Goal: Information Seeking & Learning: Learn about a topic

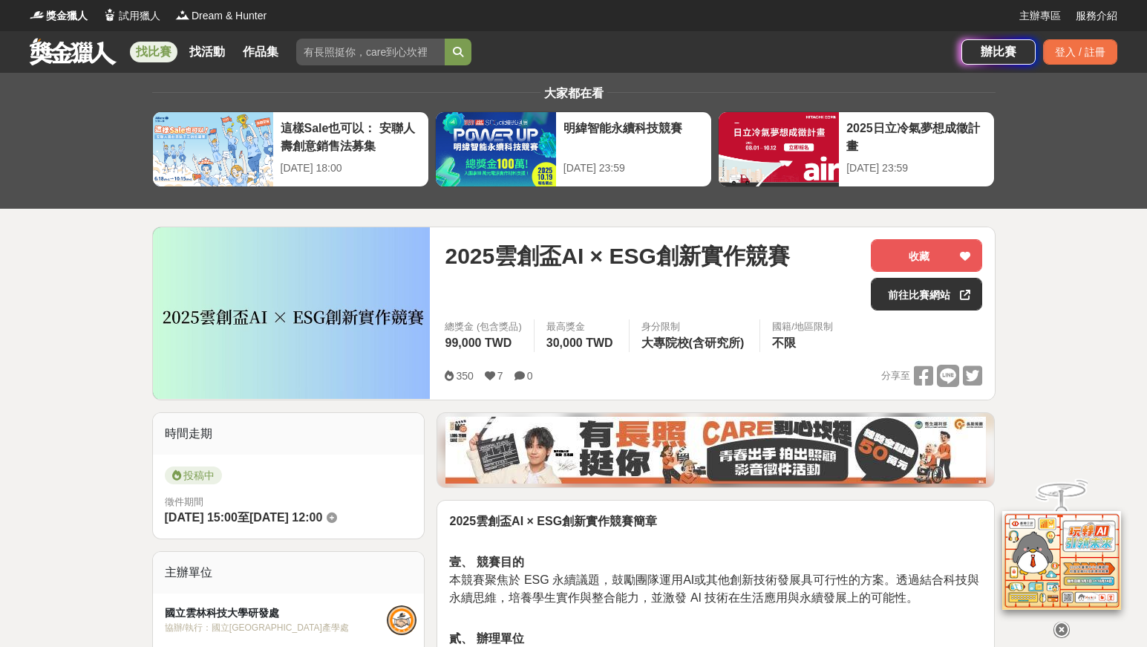
click at [82, 45] on link at bounding box center [73, 51] width 90 height 28
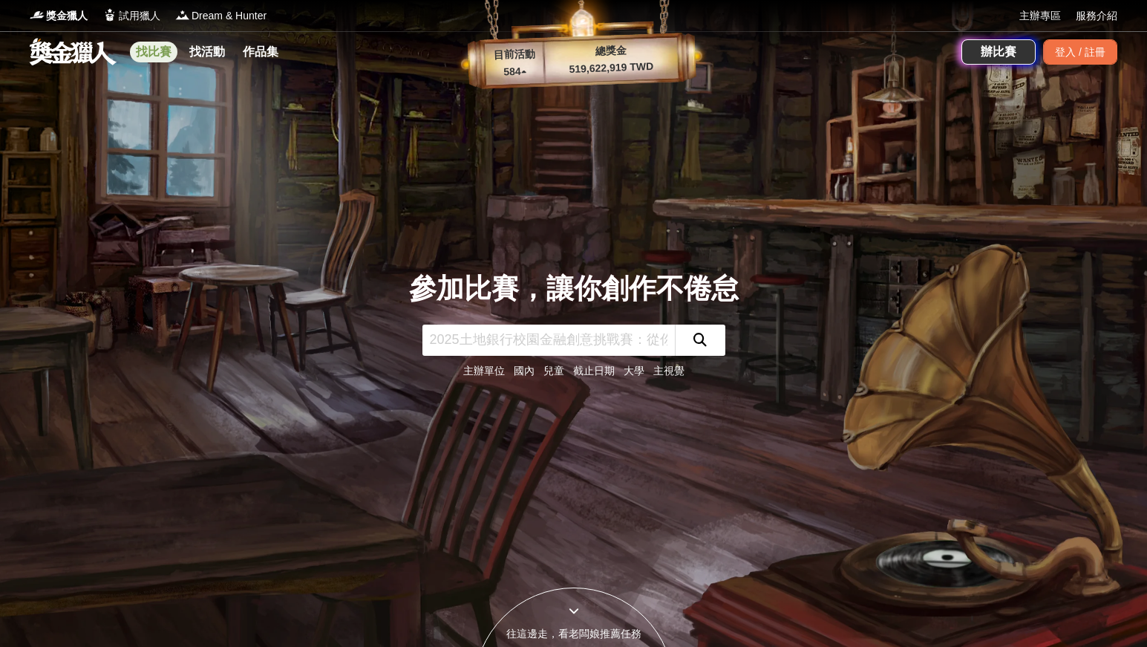
click at [140, 50] on link "找比賽" at bounding box center [154, 52] width 48 height 21
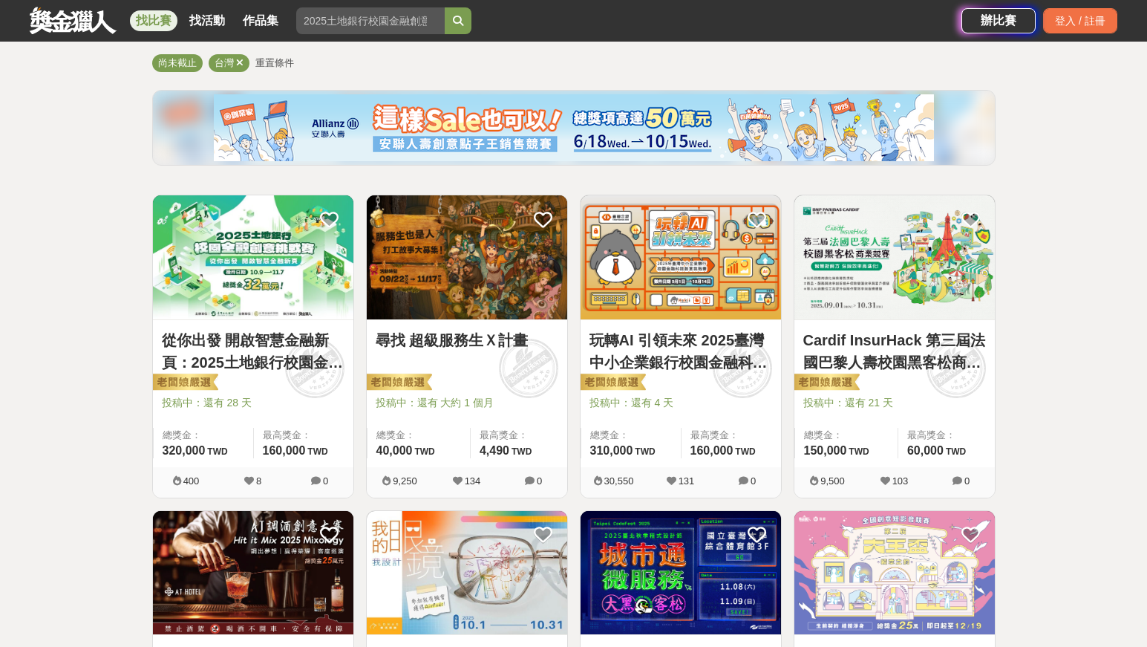
scroll to position [131, 0]
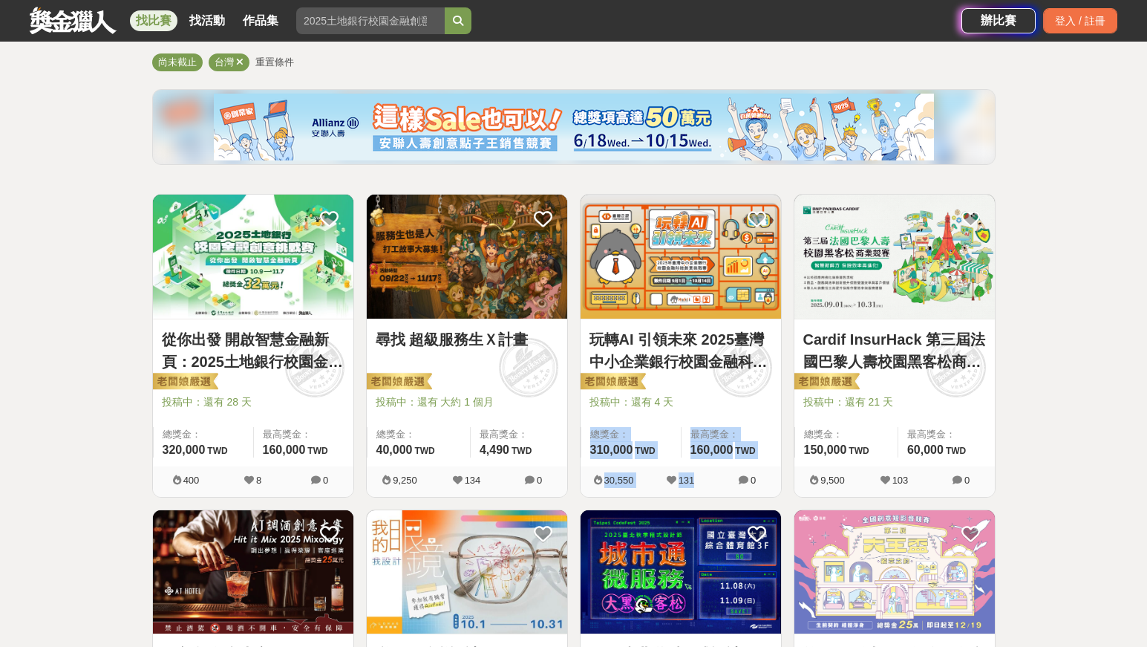
drag, startPoint x: 263, startPoint y: 361, endPoint x: 720, endPoint y: 494, distance: 475.9
click at [701, 297] on div "玩轉AI 引領未來 2025臺灣中小企業銀行校園金融科技創意挑戰賽 投稿中：還有 4 天 總獎金： 310,000 310,000 TWD 最高獎金： 160…" at bounding box center [681, 346] width 202 height 304
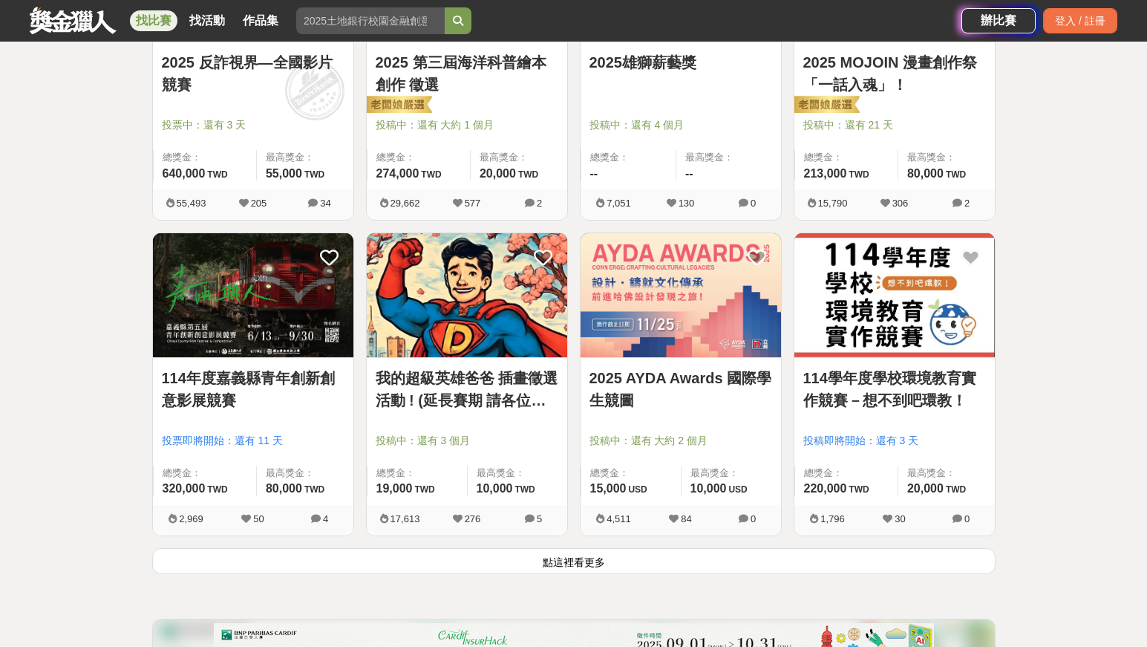
scroll to position [1669, 0]
click at [701, 297] on button "點這裡看更多" at bounding box center [573, 560] width 843 height 26
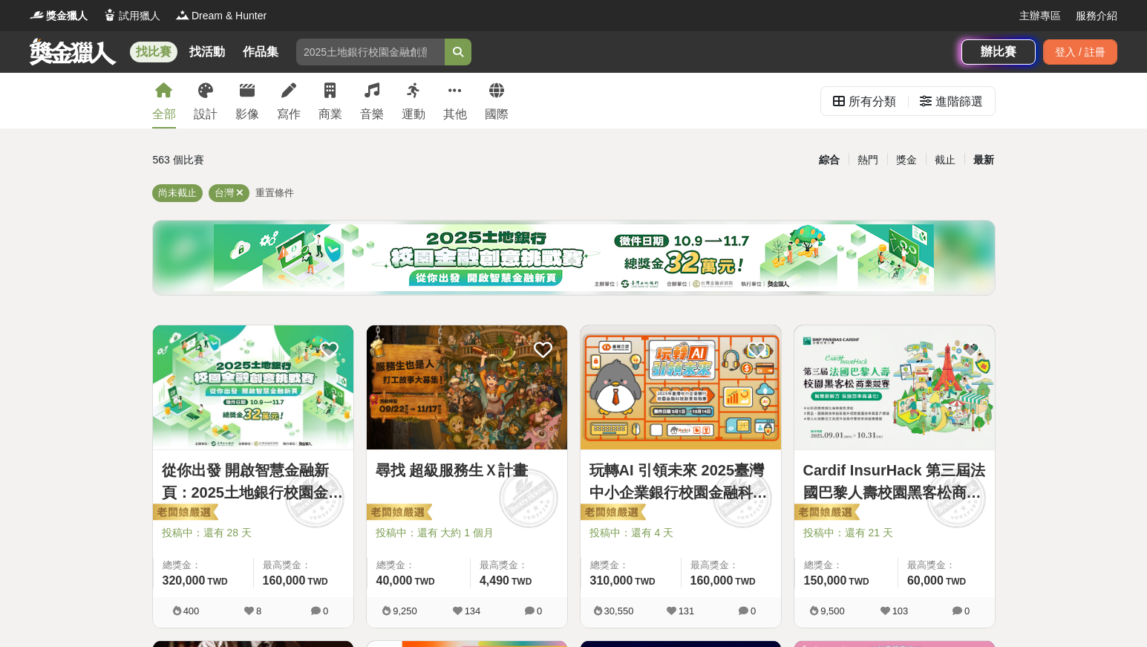
click at [701, 168] on div "最新" at bounding box center [983, 160] width 39 height 26
